Goal: Information Seeking & Learning: Learn about a topic

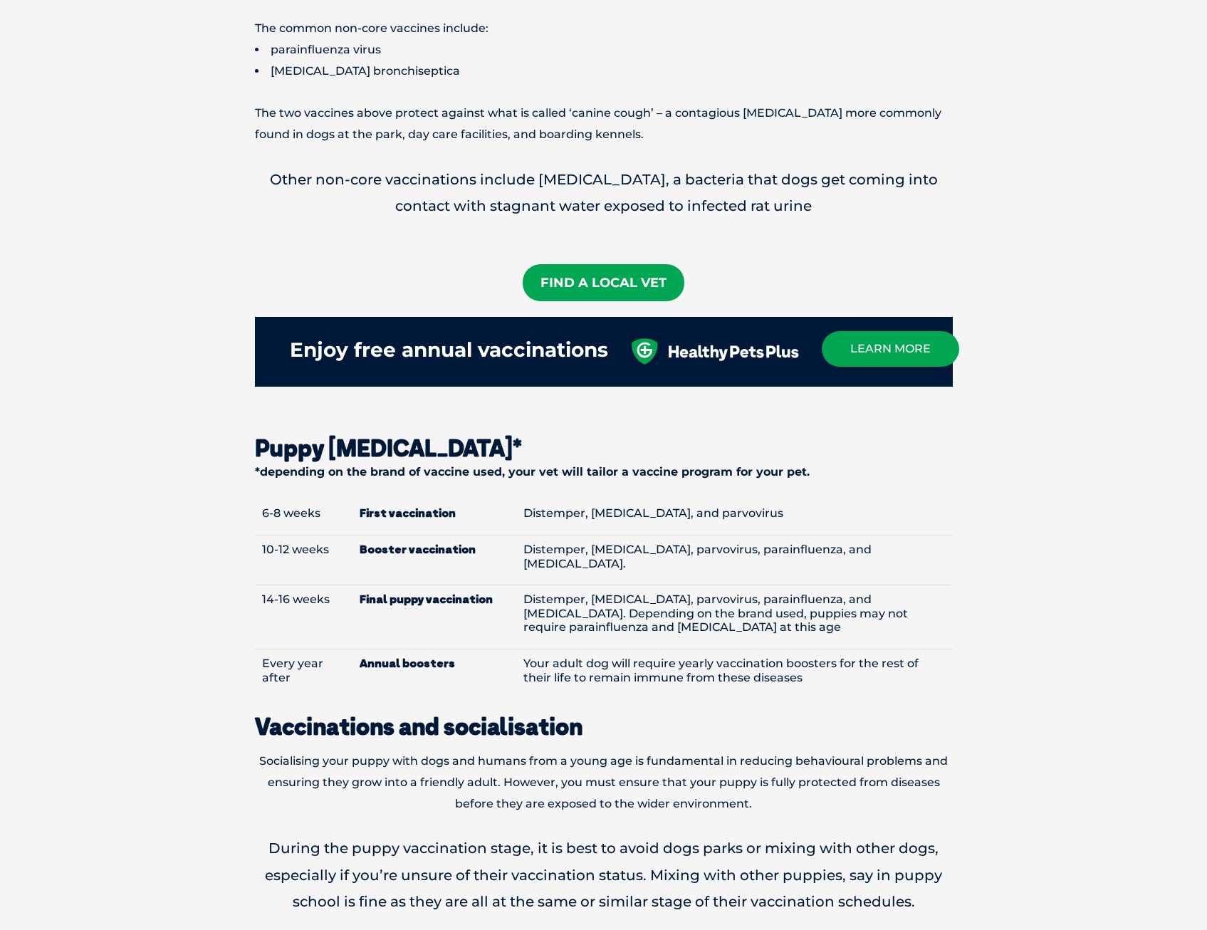
scroll to position [1353, 0]
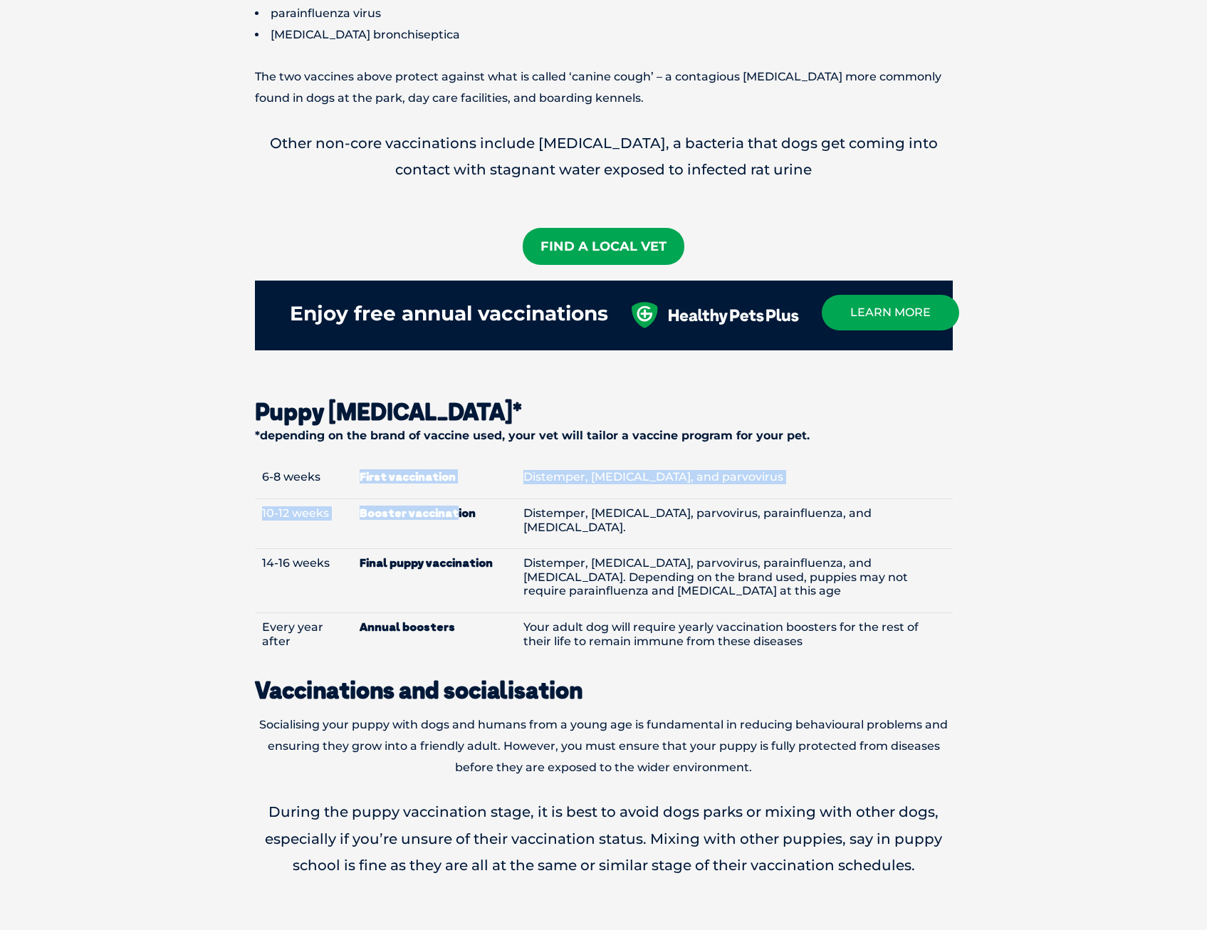
drag, startPoint x: 359, startPoint y: 456, endPoint x: 451, endPoint y: 501, distance: 102.9
click at [451, 501] on tbody "6-8 weeks First vaccination Distemper, [MEDICAL_DATA], and parvovirus 10-12 wee…" at bounding box center [604, 562] width 698 height 199
drag, startPoint x: 451, startPoint y: 501, endPoint x: 440, endPoint y: 500, distance: 11.4
click at [440, 500] on td "Booster vaccination" at bounding box center [434, 523] width 164 height 50
click at [375, 556] on strong "Final puppy vaccination" at bounding box center [435, 563] width 150 height 14
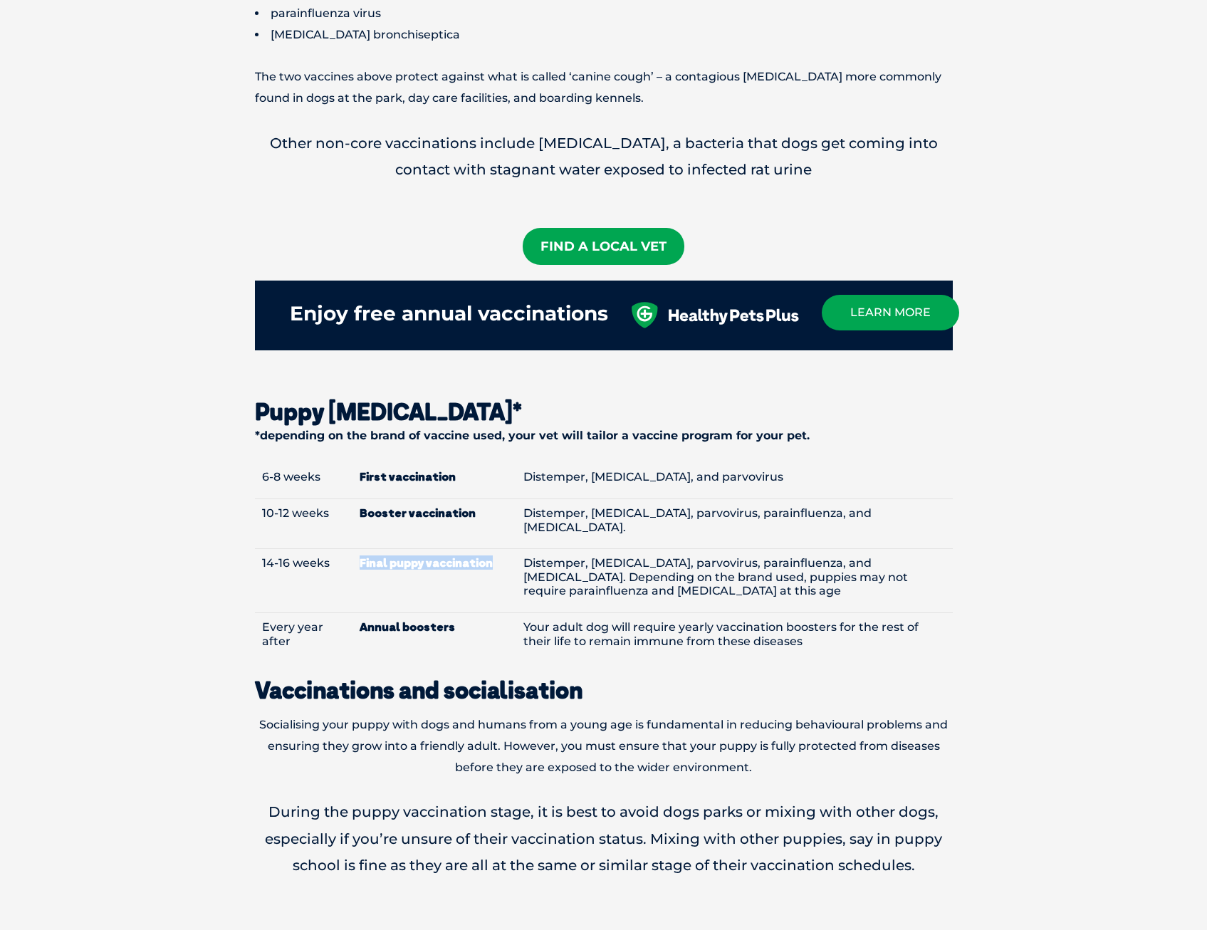
drag, startPoint x: 359, startPoint y: 525, endPoint x: 492, endPoint y: 550, distance: 135.3
click at [492, 550] on td "Final puppy vaccination" at bounding box center [434, 581] width 164 height 64
drag, startPoint x: 492, startPoint y: 550, endPoint x: 456, endPoint y: 545, distance: 35.9
click at [456, 549] on td "Final puppy vaccination" at bounding box center [434, 581] width 164 height 64
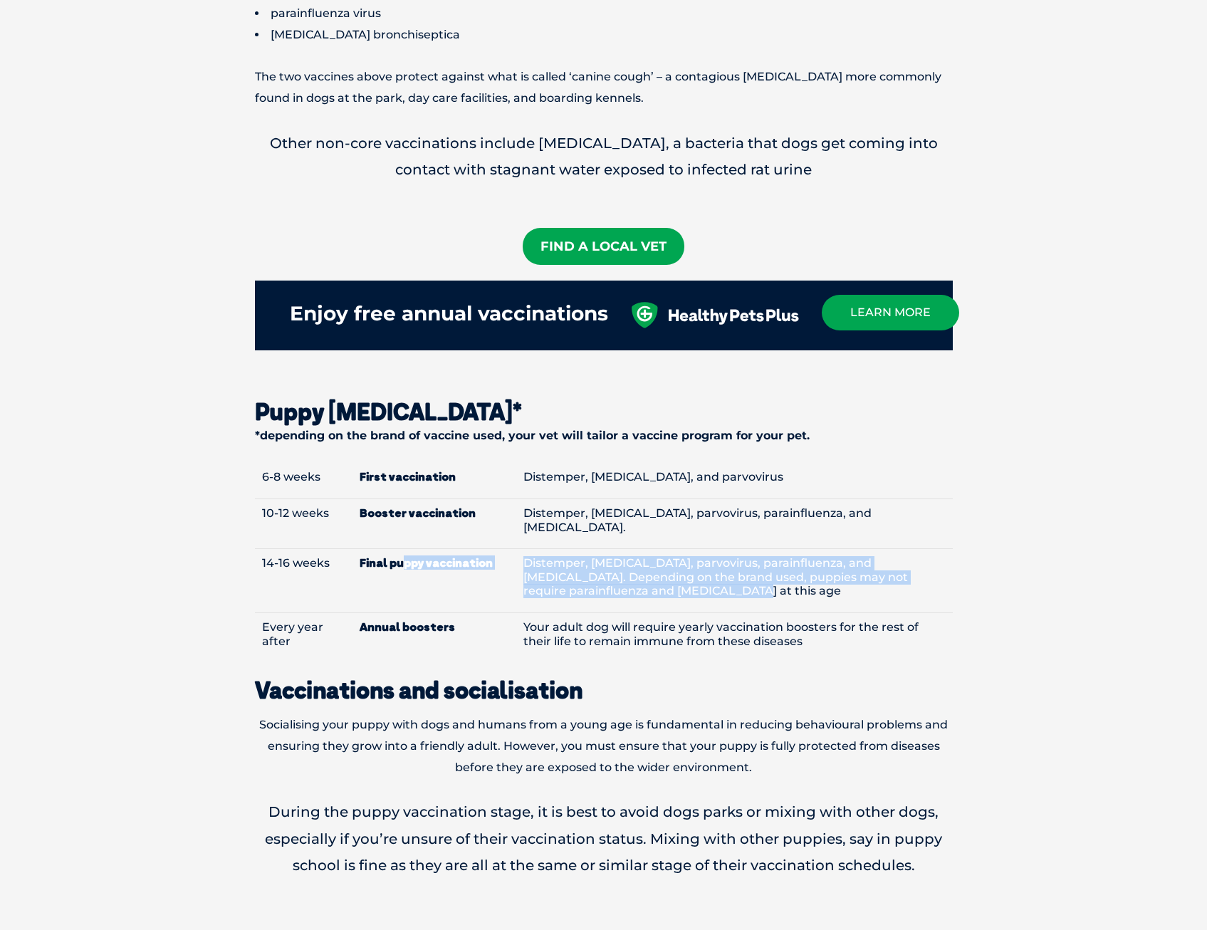
drag, startPoint x: 424, startPoint y: 537, endPoint x: 687, endPoint y: 563, distance: 264.0
click at [687, 563] on tr "14-16 weeks Final puppy vaccination Distemper, [MEDICAL_DATA], parvovirus, para…" at bounding box center [604, 581] width 698 height 64
click at [687, 562] on td "Distemper, [MEDICAL_DATA], parvovirus, parainfluenza, and [MEDICAL_DATA]. Depen…" at bounding box center [734, 581] width 436 height 64
click at [614, 549] on td "Distemper, [MEDICAL_DATA], parvovirus, parainfluenza, and [MEDICAL_DATA]. Depen…" at bounding box center [734, 581] width 436 height 64
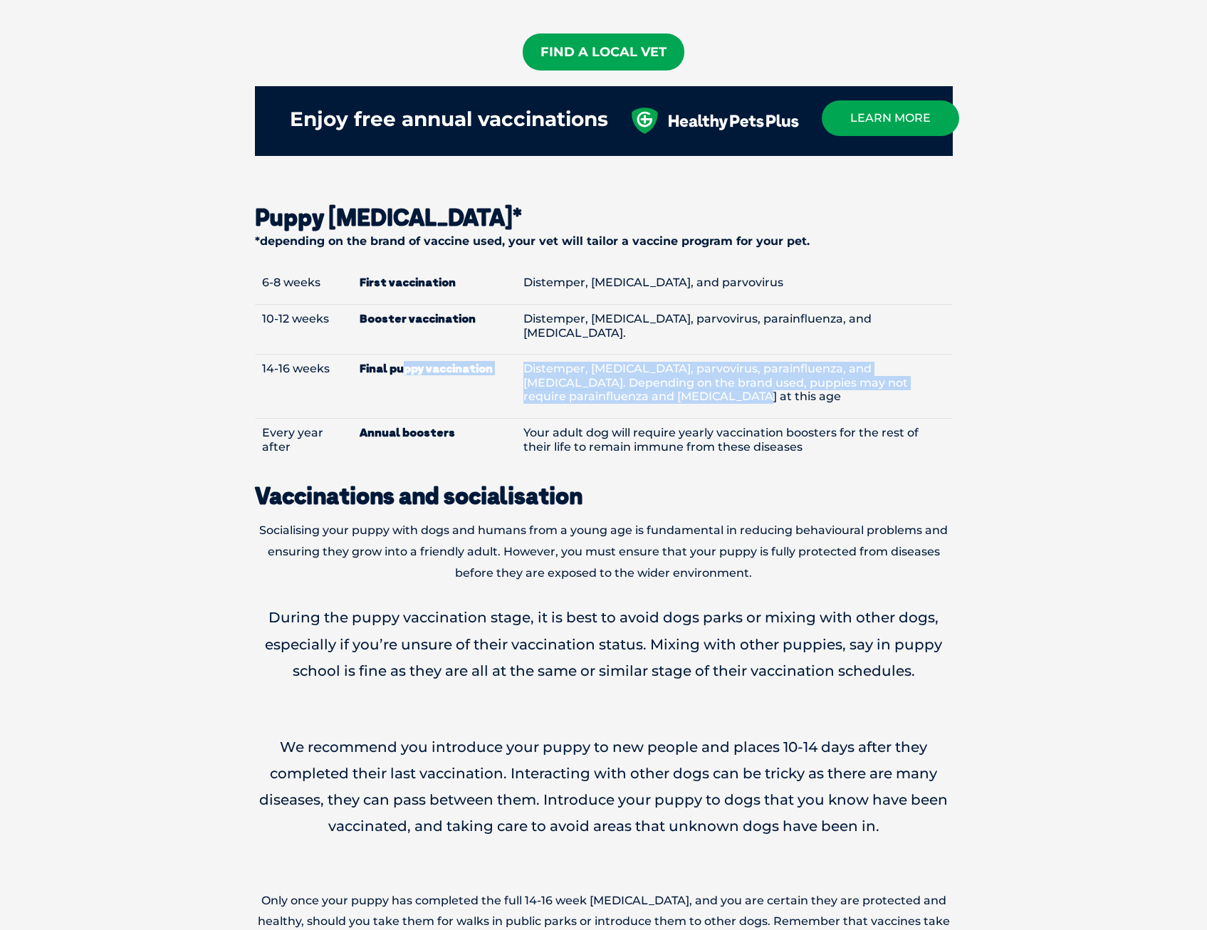
scroll to position [1566, 0]
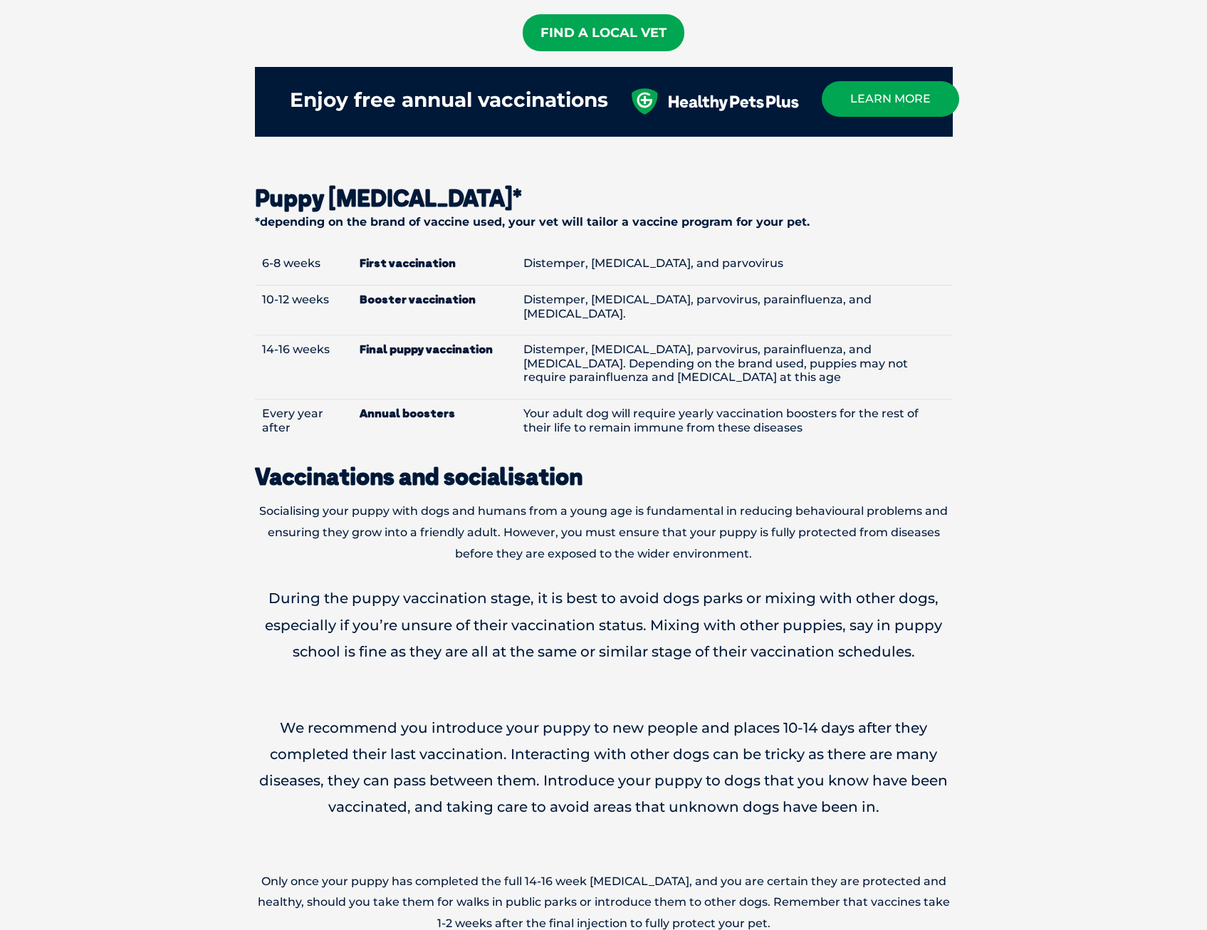
click at [576, 518] on p "Socialising your puppy with dogs and humans from a young age is fundamental in …" at bounding box center [604, 532] width 698 height 63
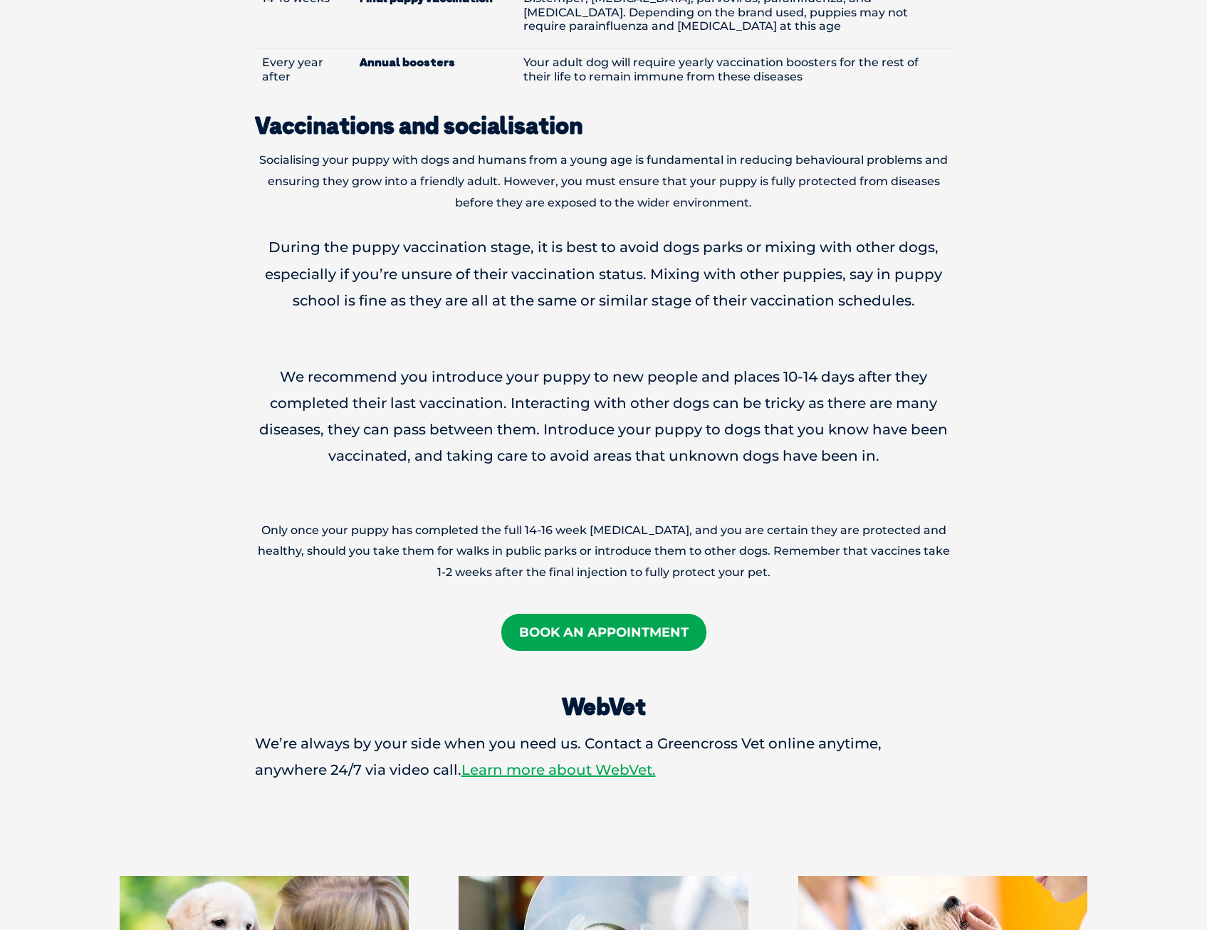
scroll to position [1922, 0]
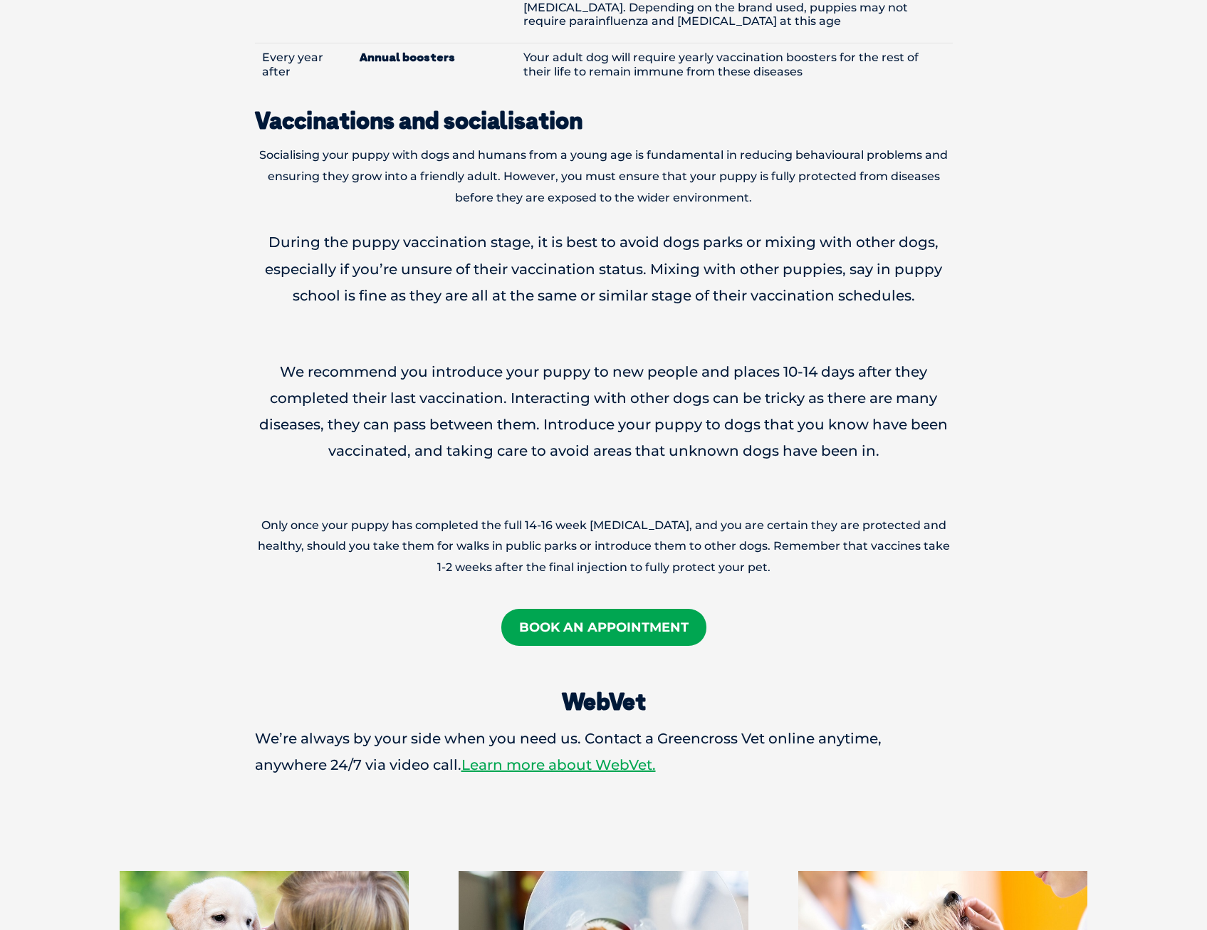
drag, startPoint x: 573, startPoint y: 411, endPoint x: 783, endPoint y: 543, distance: 248.3
click at [783, 543] on p "Only once your puppy has completed the full 14-16 week [MEDICAL_DATA], and you …" at bounding box center [604, 546] width 698 height 63
drag, startPoint x: 779, startPoint y: 539, endPoint x: 728, endPoint y: 490, distance: 70.5
click at [728, 515] on p "Only once your puppy has completed the full 14-16 week [MEDICAL_DATA], and you …" at bounding box center [604, 546] width 698 height 63
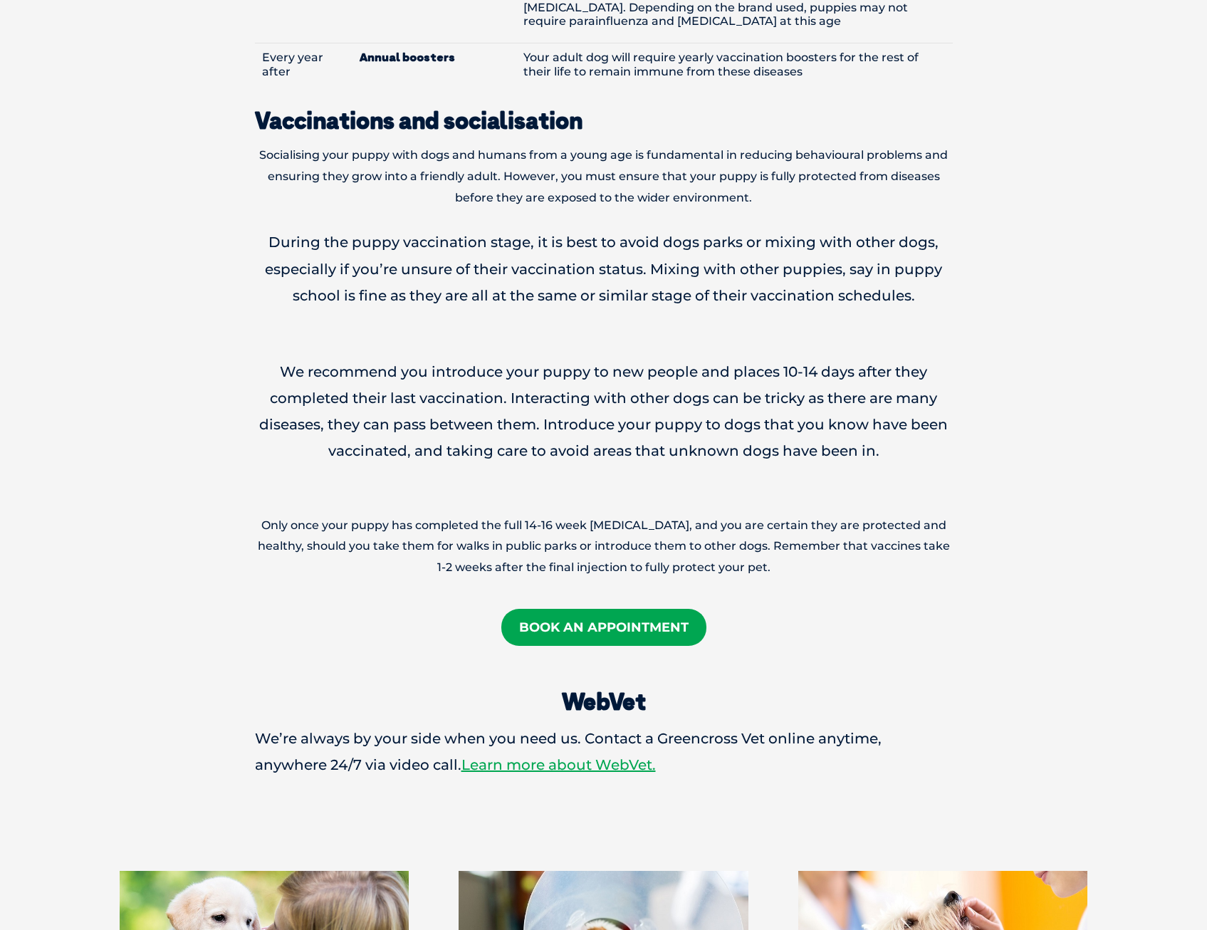
click at [728, 515] on p "Only once your puppy has completed the full 14-16 week [MEDICAL_DATA], and you …" at bounding box center [604, 546] width 698 height 63
drag, startPoint x: 699, startPoint y: 490, endPoint x: 796, endPoint y: 537, distance: 107.6
click at [796, 537] on p "Only once your puppy has completed the full 14-16 week [MEDICAL_DATA], and you …" at bounding box center [604, 546] width 698 height 63
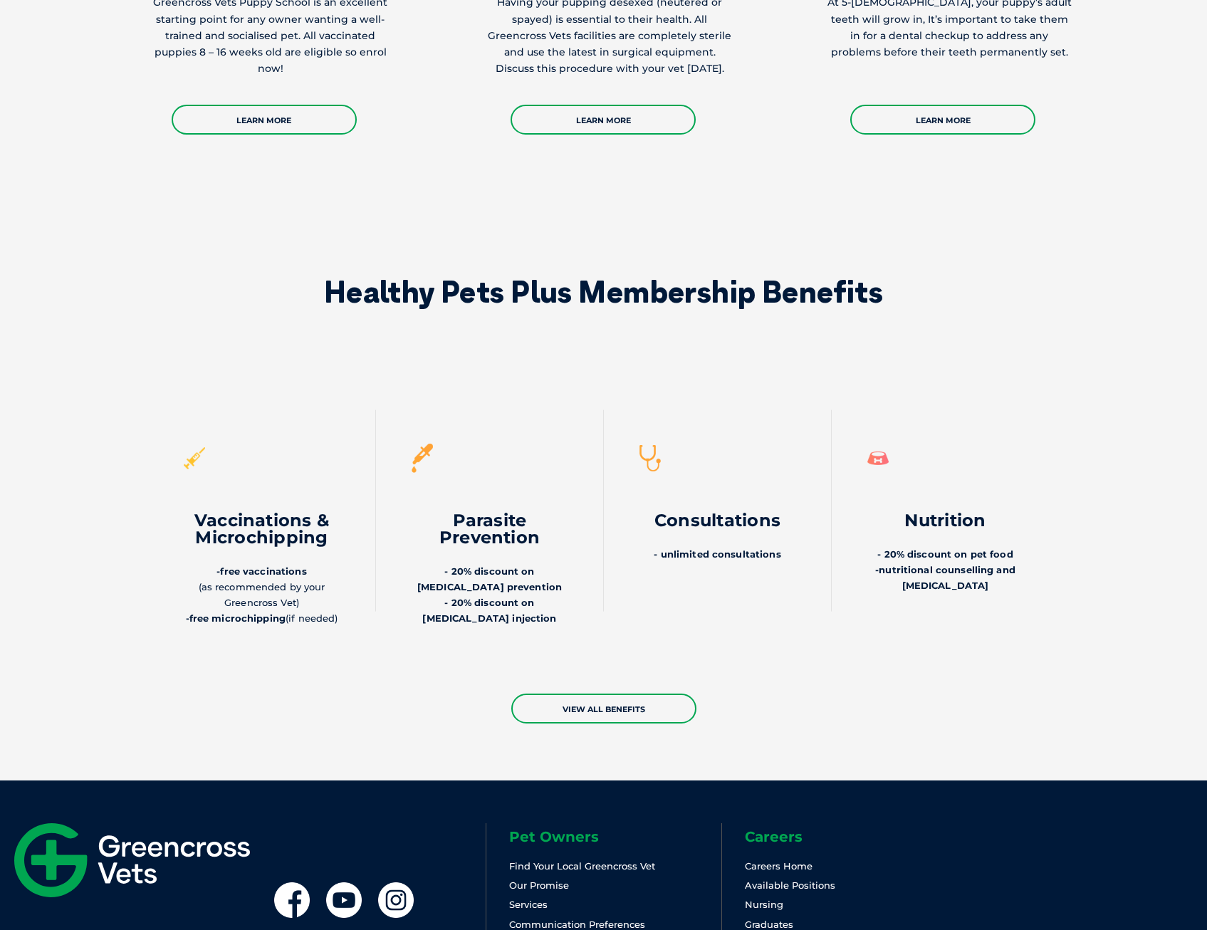
scroll to position [3176, 0]
